Goal: Find specific page/section: Find specific page/section

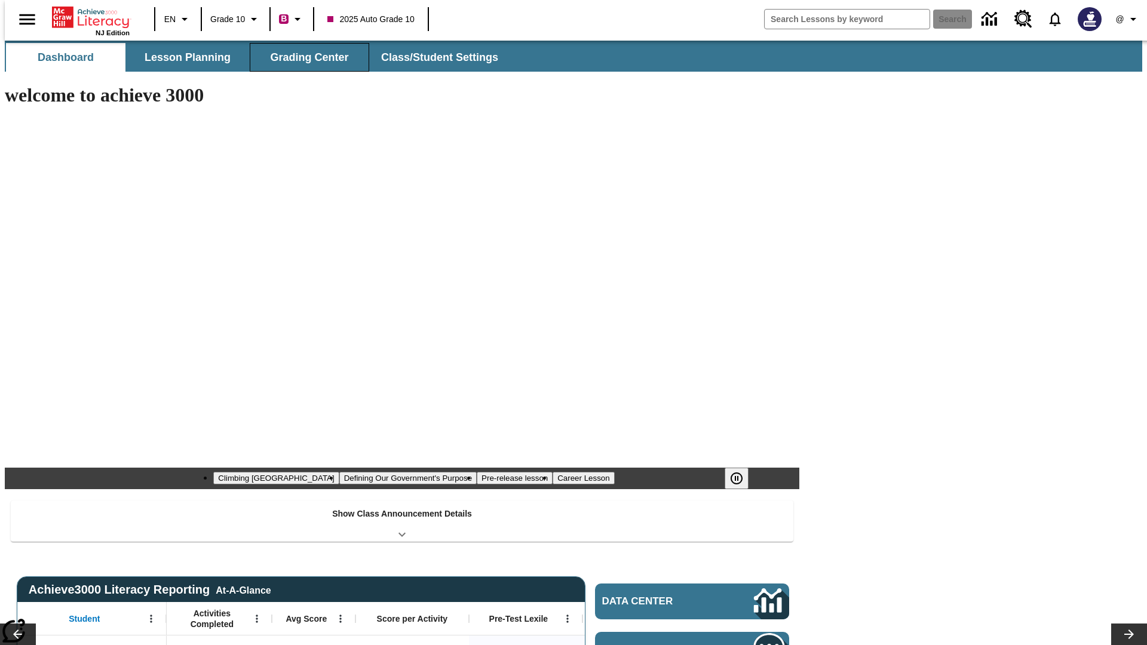
click at [305, 57] on button "Grading Center" at bounding box center [309, 57] width 119 height 29
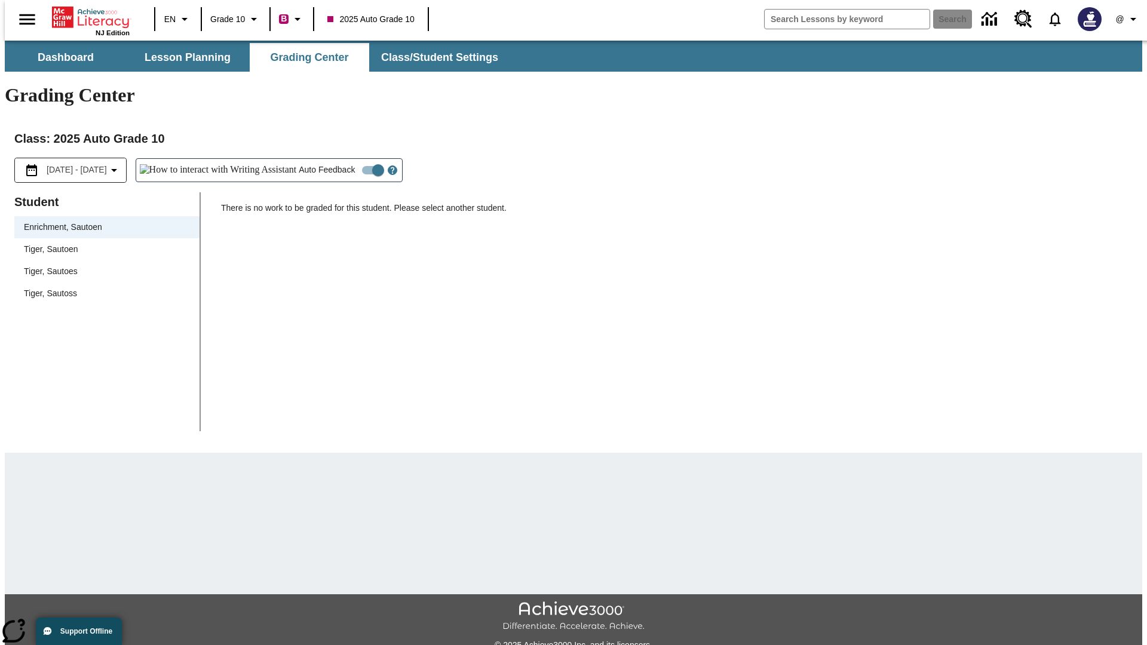
click at [103, 243] on span "Tiger, Sautoen" at bounding box center [107, 249] width 166 height 13
click at [391, 167] on icon "Open Help for Writing Assistant" at bounding box center [393, 170] width 4 height 7
